Goal: Understand process/instructions

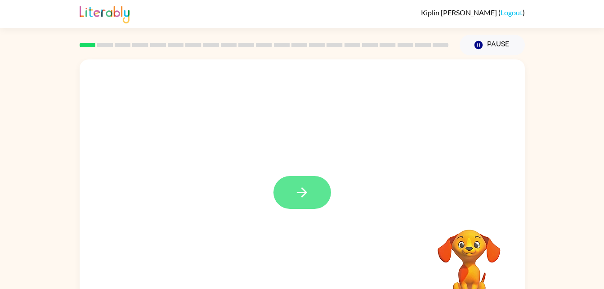
click at [305, 202] on button "button" at bounding box center [303, 192] width 58 height 33
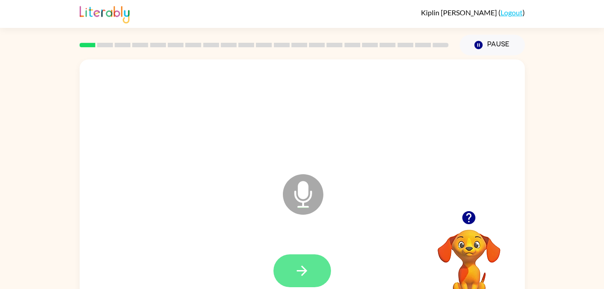
click at [299, 274] on icon "button" at bounding box center [302, 271] width 16 height 16
click at [303, 269] on icon "button" at bounding box center [302, 271] width 16 height 16
click at [295, 279] on button "button" at bounding box center [303, 270] width 58 height 33
click at [304, 267] on icon "button" at bounding box center [302, 271] width 16 height 16
click at [288, 266] on button "button" at bounding box center [303, 270] width 58 height 33
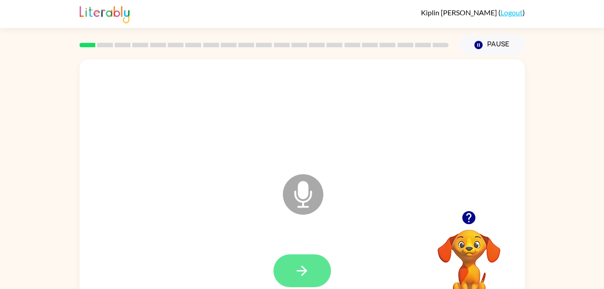
click at [314, 259] on button "button" at bounding box center [303, 270] width 58 height 33
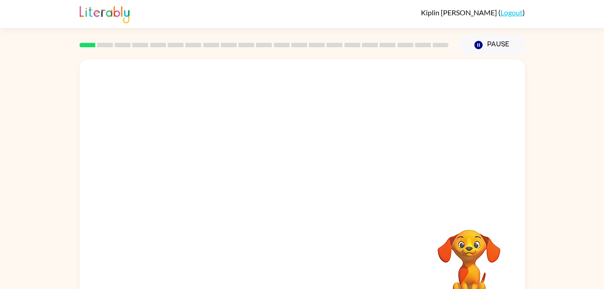
scroll to position [27, 0]
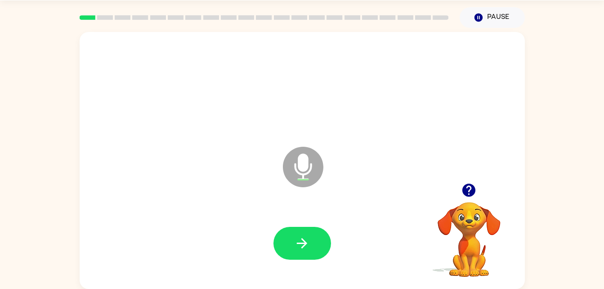
click at [461, 228] on video "Your browser must support playing .mp4 files to use Literably. Please try using…" at bounding box center [469, 233] width 90 height 90
click at [299, 160] on icon "Microphone The Microphone is here when it is your turn to talk" at bounding box center [348, 177] width 135 height 67
click at [295, 180] on icon at bounding box center [303, 167] width 40 height 40
click at [305, 243] on icon "button" at bounding box center [302, 243] width 10 height 10
click at [299, 251] on button "button" at bounding box center [303, 243] width 58 height 33
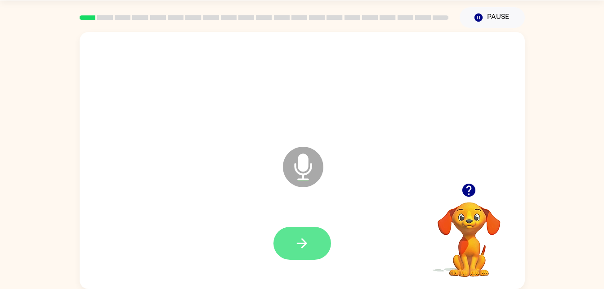
click at [308, 249] on icon "button" at bounding box center [302, 243] width 16 height 16
click at [309, 257] on button "button" at bounding box center [303, 243] width 58 height 33
click at [318, 238] on button "button" at bounding box center [303, 243] width 58 height 33
click at [315, 245] on button "button" at bounding box center [303, 243] width 58 height 33
click at [303, 236] on icon "button" at bounding box center [302, 243] width 16 height 16
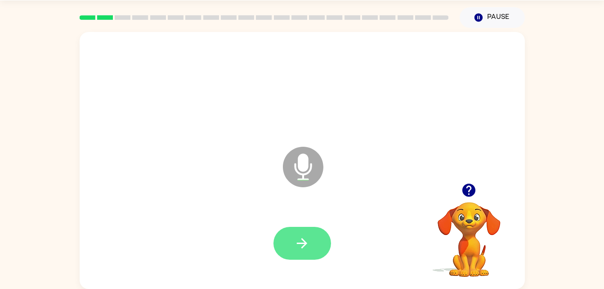
click at [300, 259] on button "button" at bounding box center [303, 243] width 58 height 33
click at [310, 241] on div at bounding box center [303, 243] width 58 height 33
click at [313, 245] on button "button" at bounding box center [303, 243] width 58 height 33
click at [307, 249] on icon "button" at bounding box center [302, 243] width 16 height 16
click at [301, 247] on icon "button" at bounding box center [302, 243] width 16 height 16
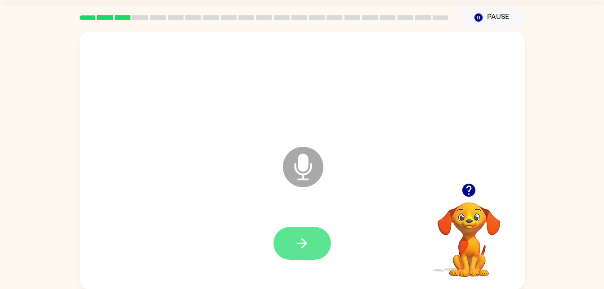
click at [301, 249] on icon "button" at bounding box center [302, 243] width 16 height 16
click at [315, 238] on button "button" at bounding box center [303, 243] width 58 height 33
click at [295, 243] on icon "button" at bounding box center [302, 243] width 16 height 16
click at [293, 273] on div at bounding box center [302, 244] width 427 height 74
click at [303, 250] on icon "button" at bounding box center [302, 243] width 16 height 16
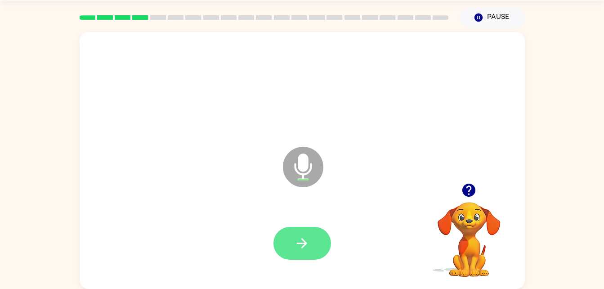
click at [302, 238] on icon "button" at bounding box center [302, 243] width 10 height 10
click at [318, 234] on button "button" at bounding box center [303, 243] width 58 height 33
click at [314, 244] on button "button" at bounding box center [303, 243] width 58 height 33
click at [315, 248] on button "button" at bounding box center [303, 243] width 58 height 33
click at [313, 246] on button "button" at bounding box center [303, 243] width 58 height 33
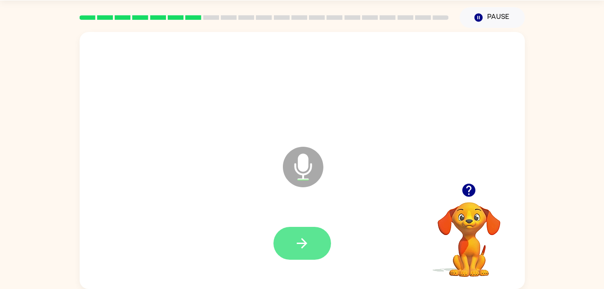
click at [304, 247] on icon "button" at bounding box center [302, 243] width 16 height 16
click at [314, 245] on button "button" at bounding box center [303, 243] width 58 height 33
click at [306, 244] on icon "button" at bounding box center [302, 243] width 10 height 10
click at [318, 255] on button "button" at bounding box center [303, 243] width 58 height 33
click at [314, 245] on button "button" at bounding box center [303, 243] width 58 height 33
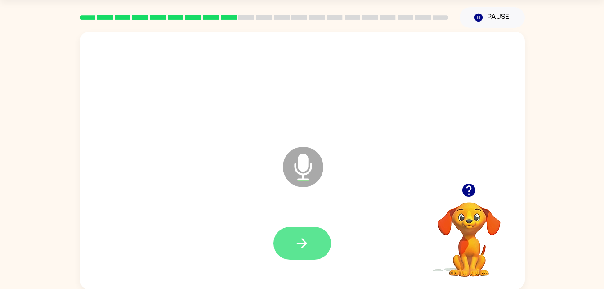
click at [306, 246] on icon "button" at bounding box center [302, 243] width 16 height 16
click at [313, 243] on button "button" at bounding box center [303, 243] width 58 height 33
click at [308, 242] on icon "button" at bounding box center [302, 243] width 16 height 16
click at [311, 241] on button "button" at bounding box center [303, 243] width 58 height 33
click at [316, 254] on button "button" at bounding box center [303, 243] width 58 height 33
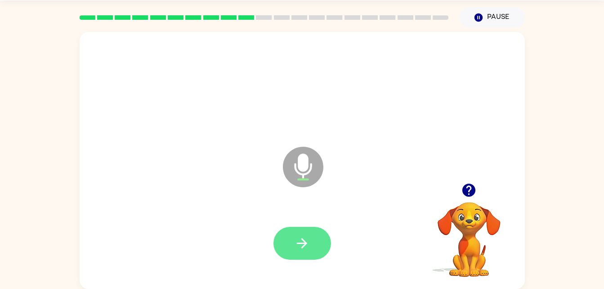
click at [316, 242] on button "button" at bounding box center [303, 243] width 58 height 33
click at [311, 248] on button "button" at bounding box center [303, 243] width 58 height 33
click at [303, 231] on button "button" at bounding box center [303, 243] width 58 height 33
click at [312, 240] on button "button" at bounding box center [303, 243] width 58 height 33
click at [314, 241] on button "button" at bounding box center [303, 243] width 58 height 33
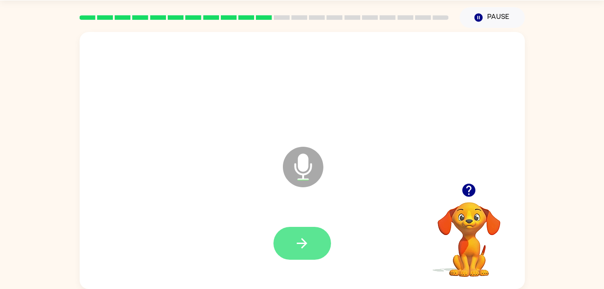
click at [310, 244] on button "button" at bounding box center [303, 243] width 58 height 33
click at [308, 244] on icon "button" at bounding box center [302, 243] width 16 height 16
click at [307, 253] on button "button" at bounding box center [303, 243] width 58 height 33
click at [314, 228] on button "button" at bounding box center [303, 243] width 58 height 33
click at [311, 253] on button "button" at bounding box center [303, 243] width 58 height 33
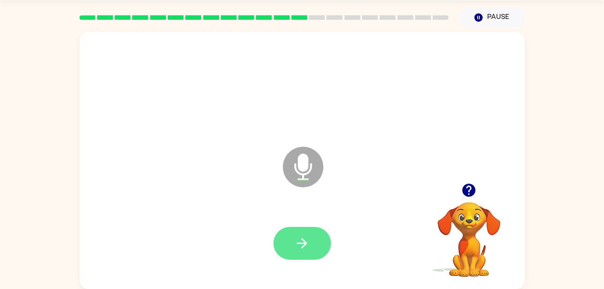
click at [308, 254] on button "button" at bounding box center [303, 243] width 58 height 33
click at [318, 240] on button "button" at bounding box center [303, 243] width 58 height 33
click at [308, 235] on icon "button" at bounding box center [302, 243] width 16 height 16
click at [316, 248] on button "button" at bounding box center [303, 243] width 58 height 33
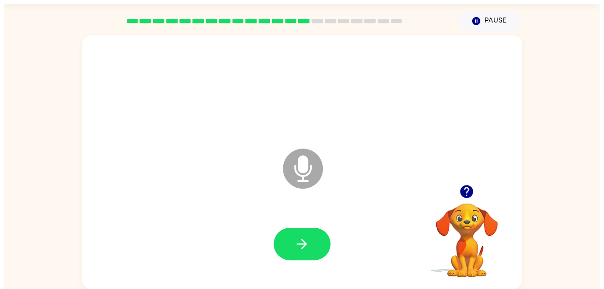
scroll to position [0, 0]
